Goal: Task Accomplishment & Management: Manage account settings

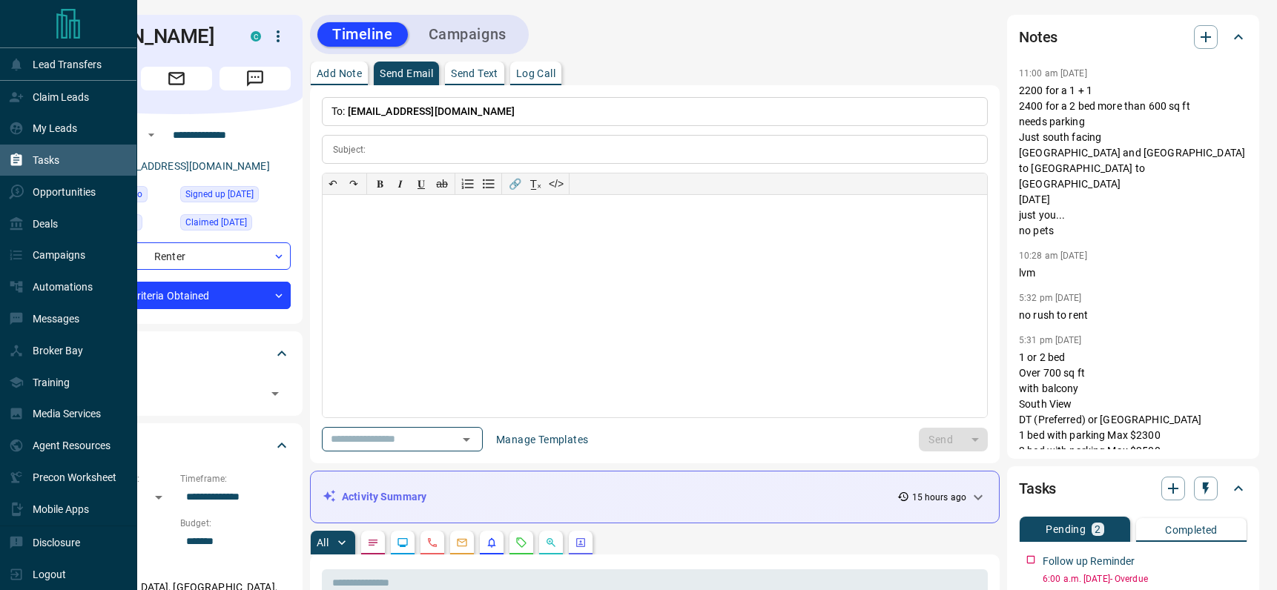
click at [34, 165] on p "Tasks" at bounding box center [46, 160] width 27 height 12
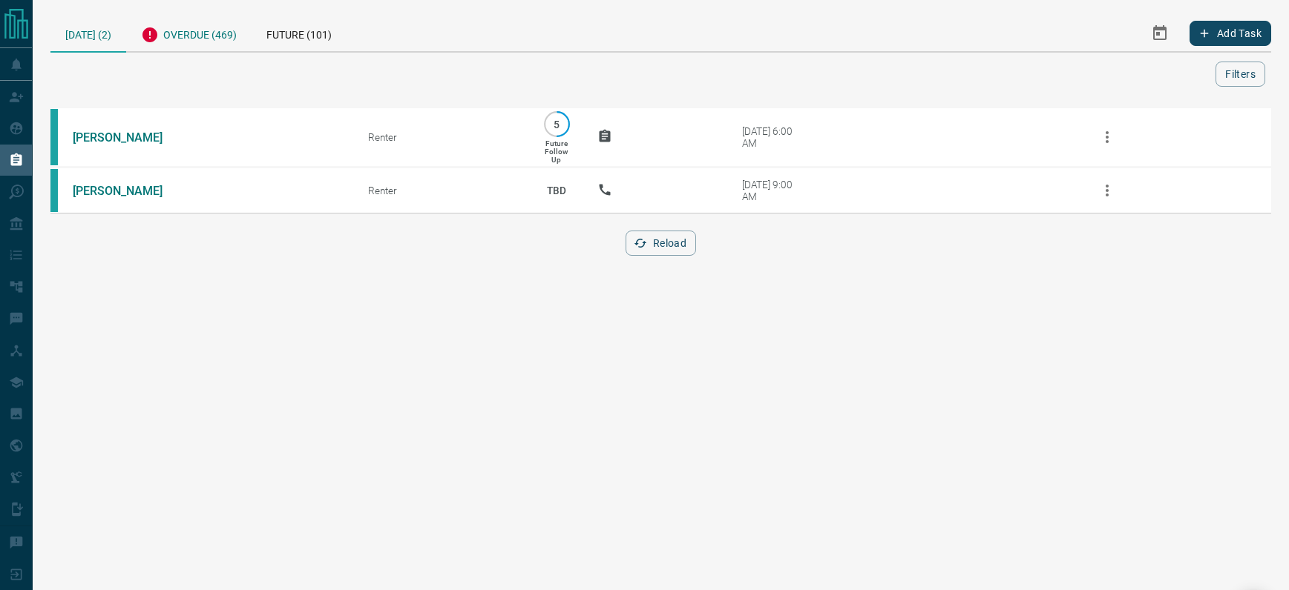
click at [202, 37] on div "Overdue (469)" at bounding box center [188, 33] width 125 height 36
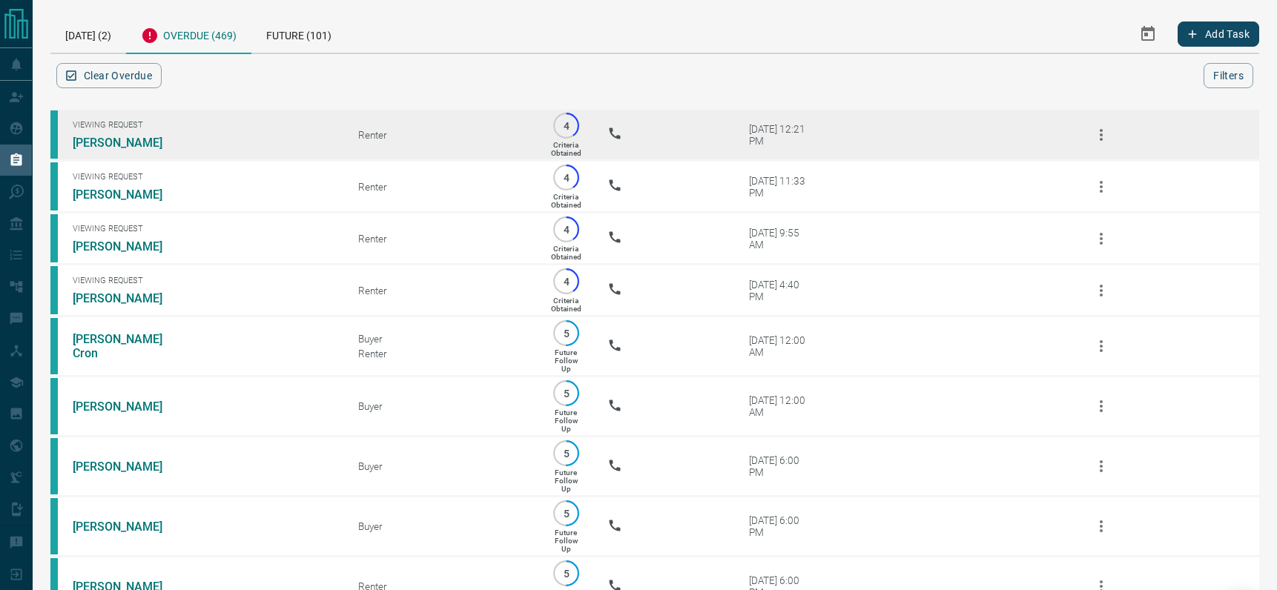
click at [1095, 139] on icon "button" at bounding box center [1102, 135] width 18 height 18
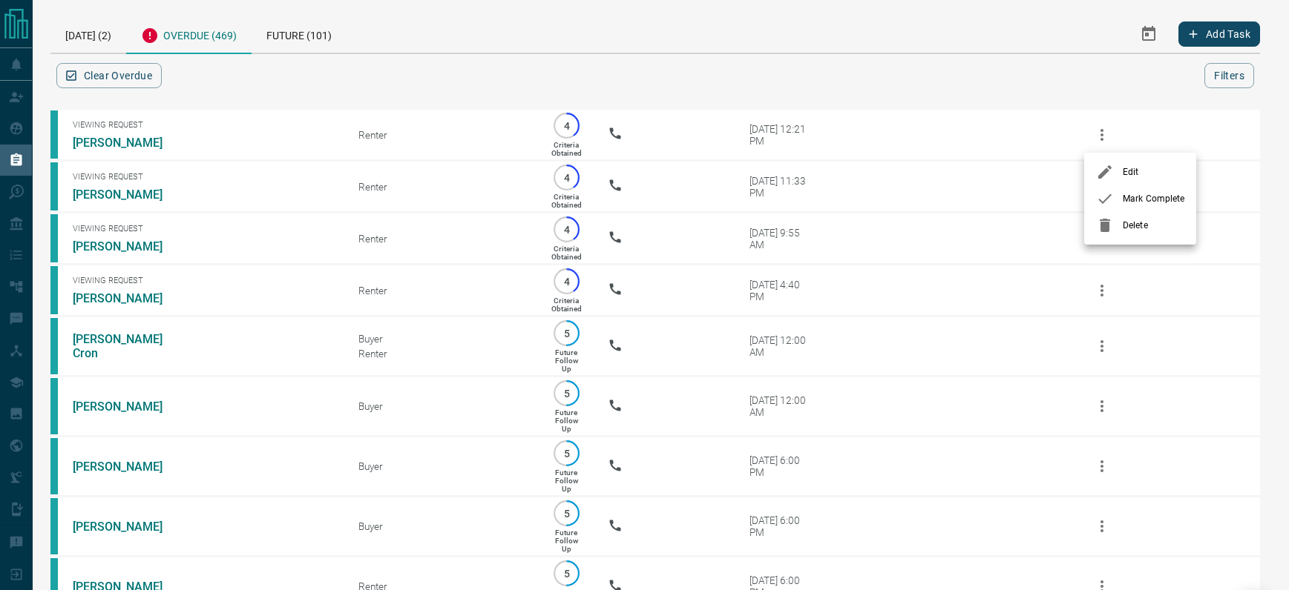
click at [1131, 231] on span "Delete" at bounding box center [1153, 225] width 62 height 13
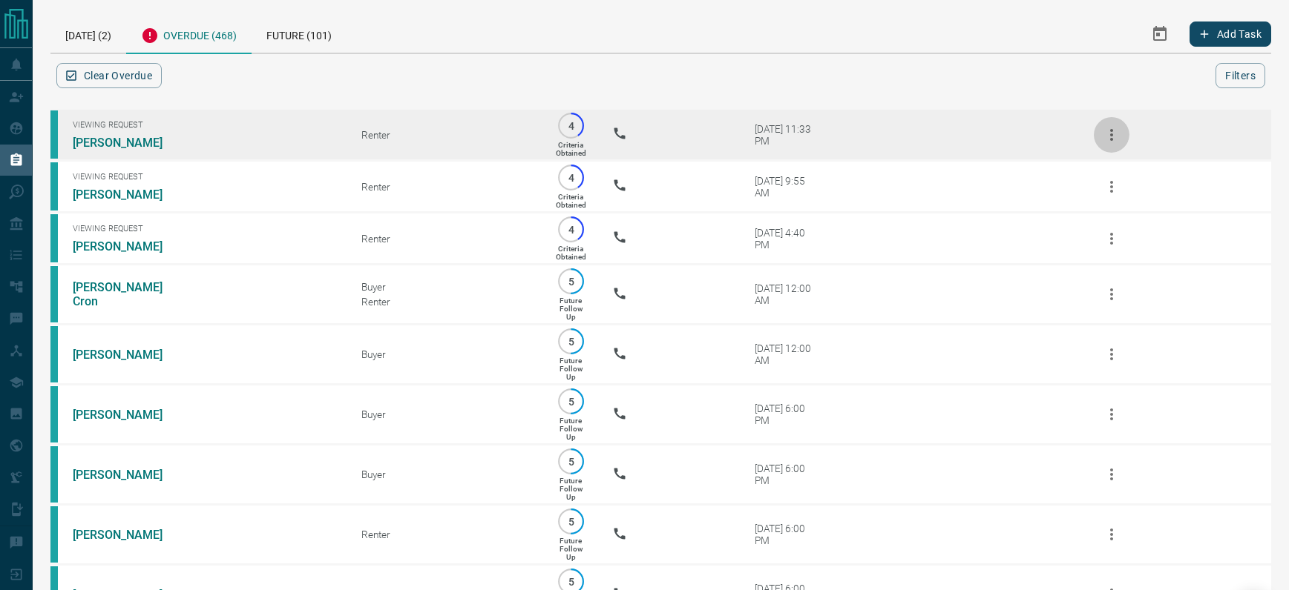
click at [1108, 134] on icon "button" at bounding box center [1111, 135] width 18 height 18
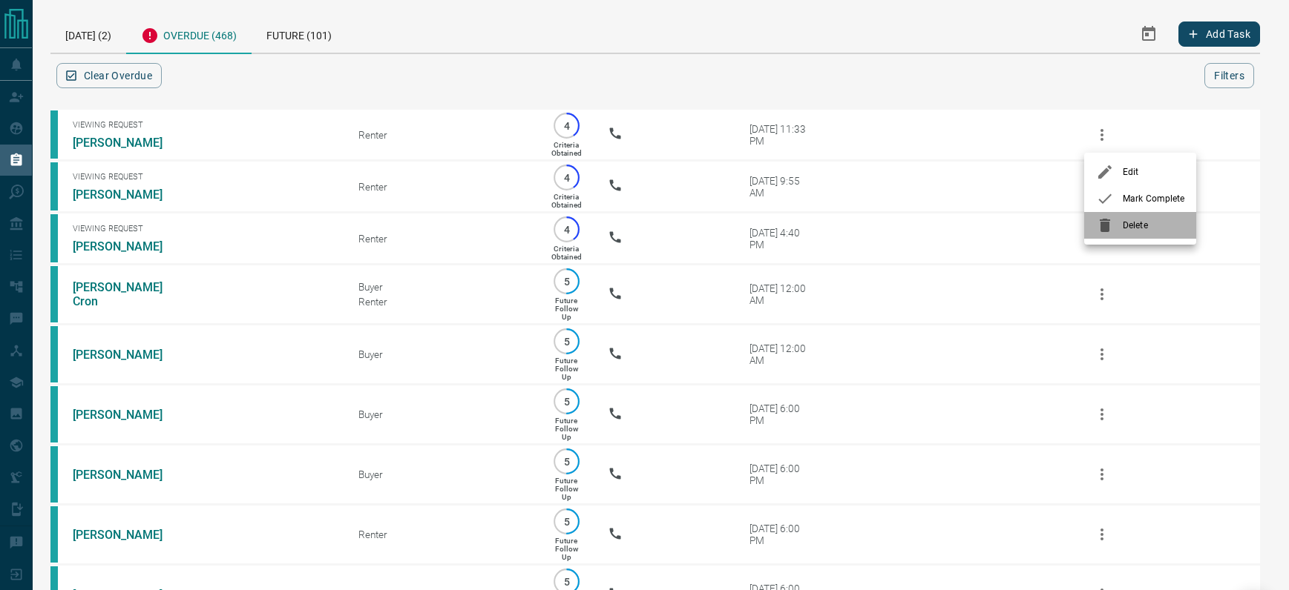
click at [1131, 226] on span "Delete" at bounding box center [1153, 225] width 62 height 13
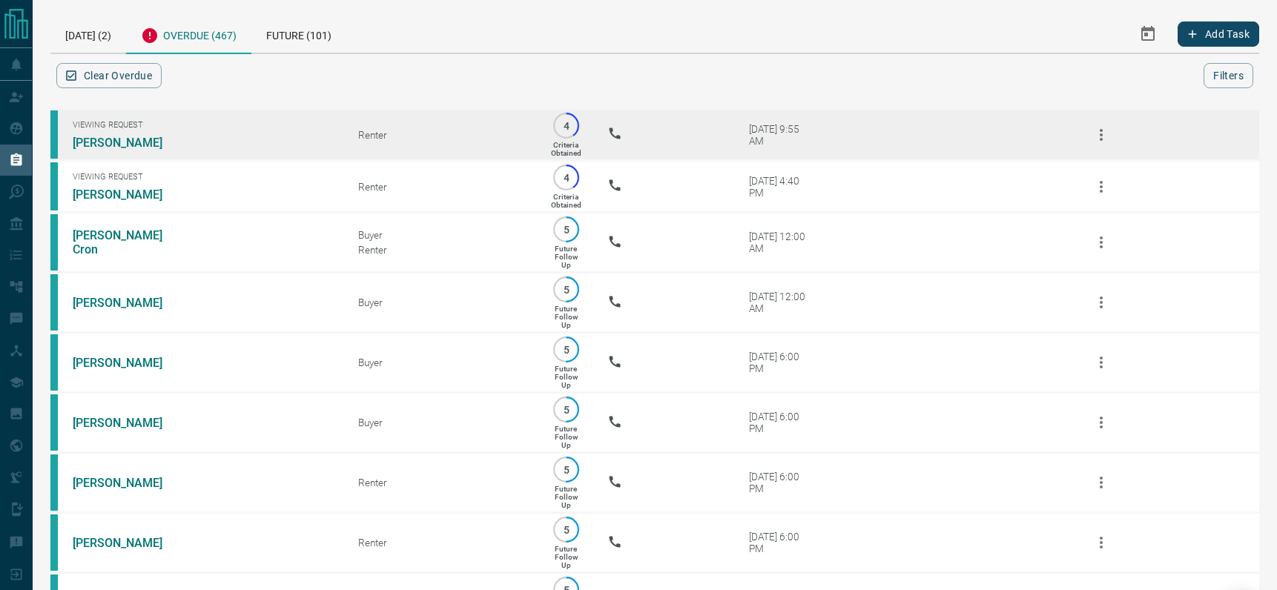
click at [1099, 136] on icon "button" at bounding box center [1102, 135] width 18 height 18
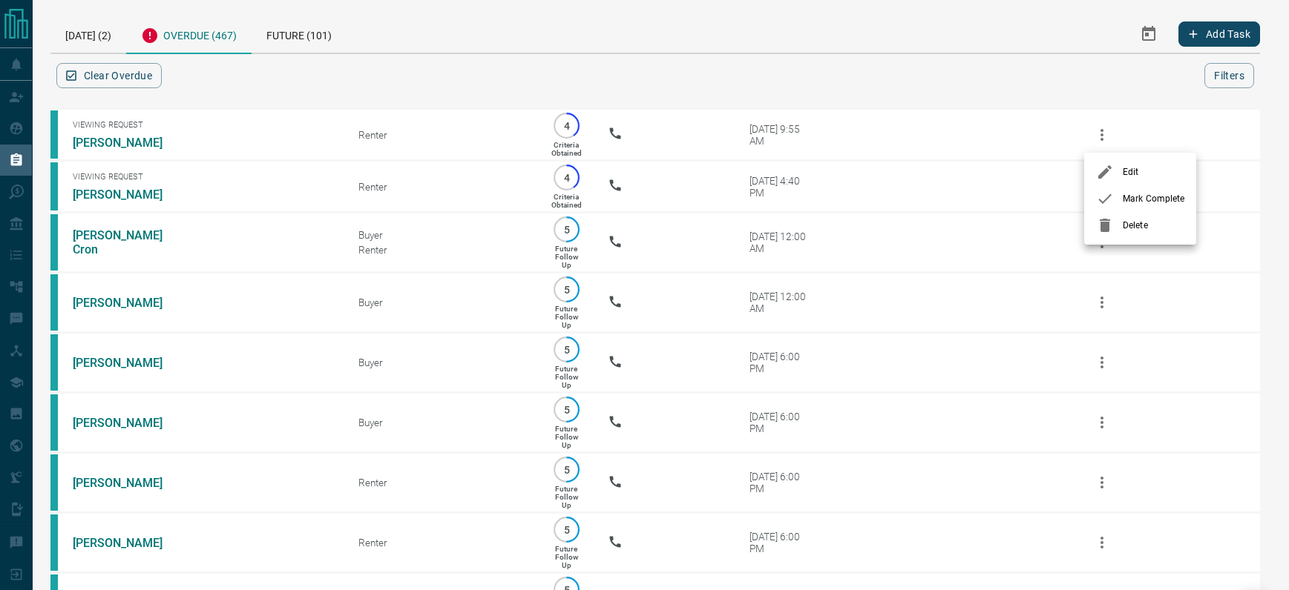
click at [1117, 226] on div at bounding box center [1109, 226] width 27 height 18
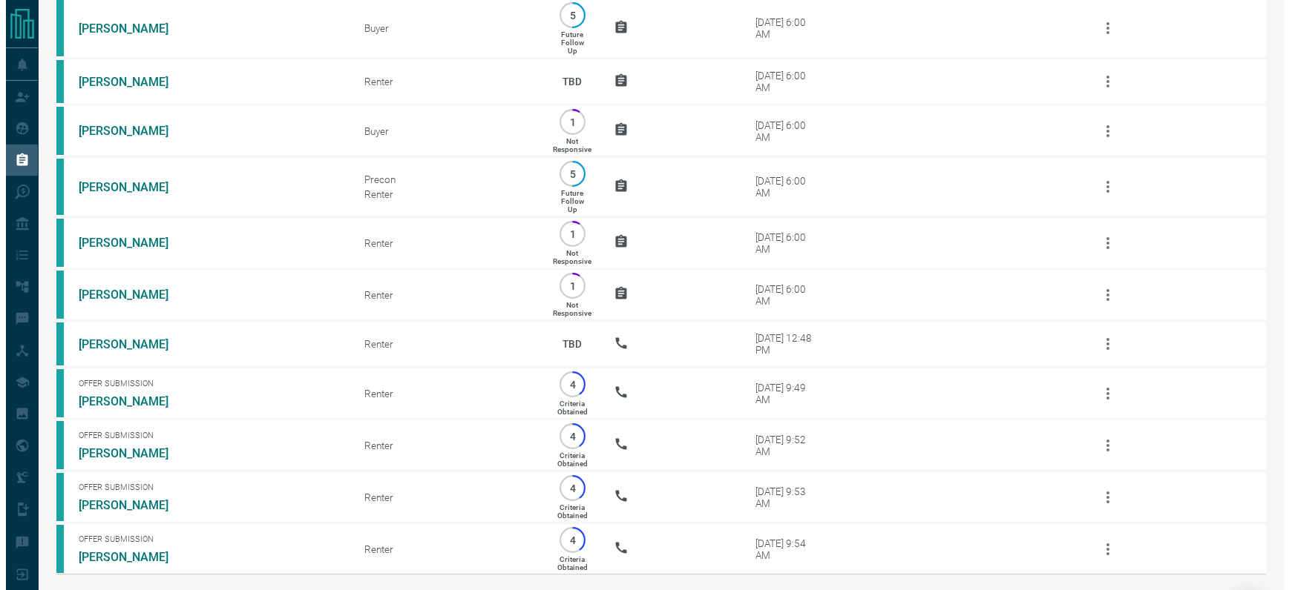
scroll to position [24914, 0]
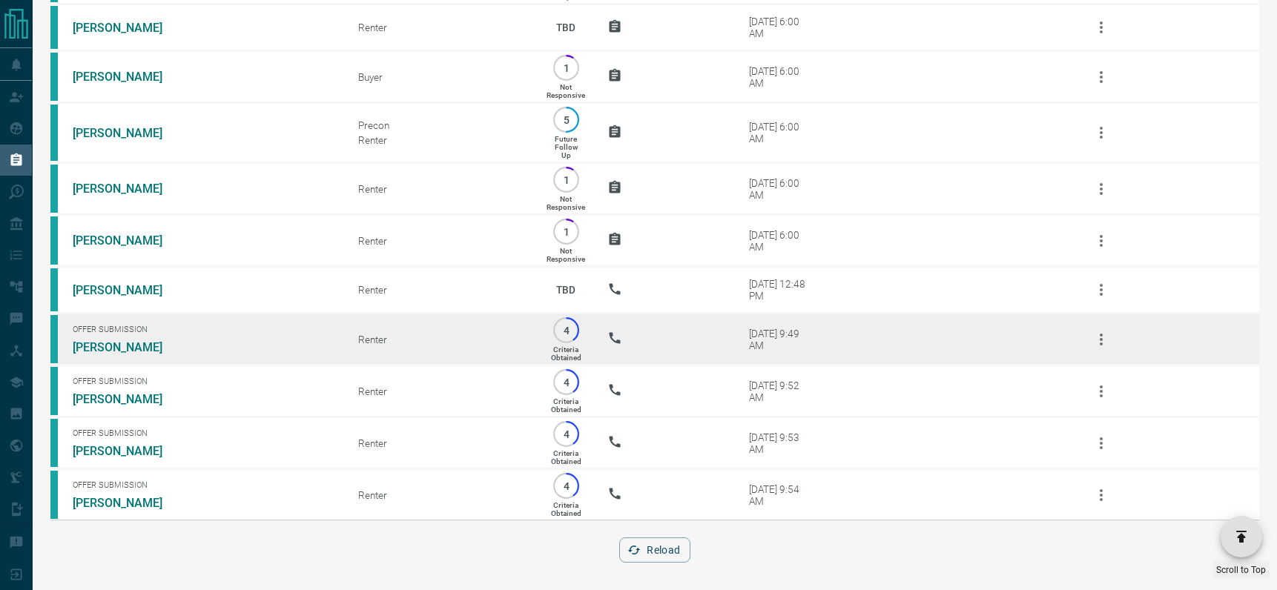
click at [1096, 336] on icon "button" at bounding box center [1102, 340] width 18 height 18
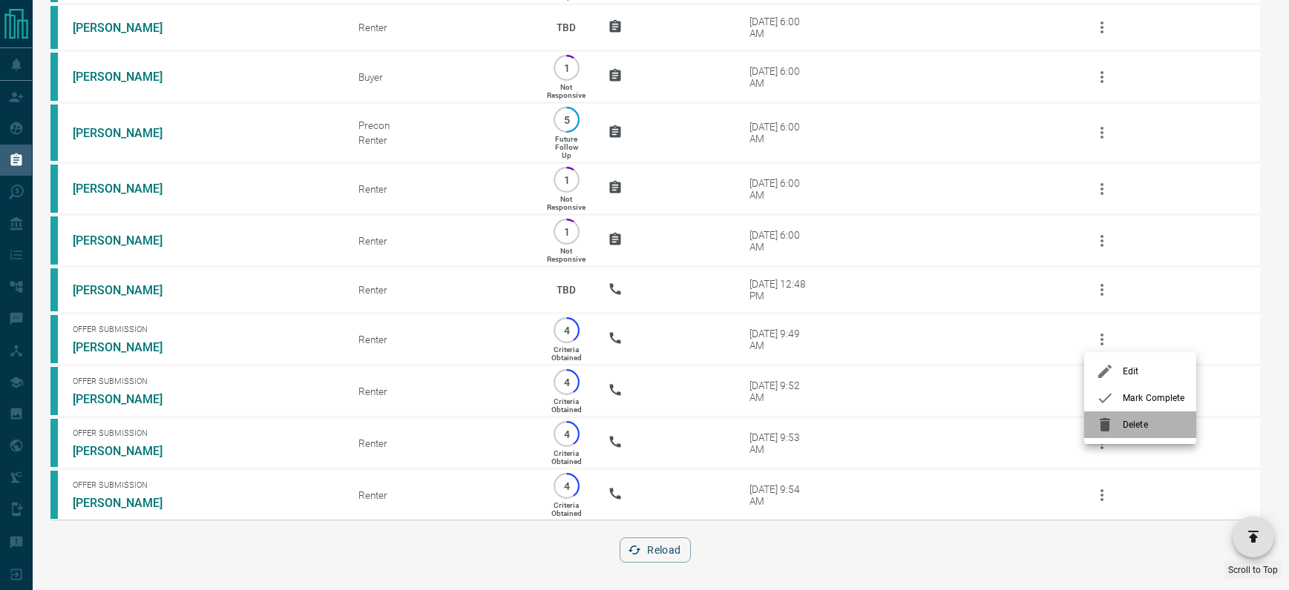
click at [1131, 426] on span "Delete" at bounding box center [1153, 424] width 62 height 13
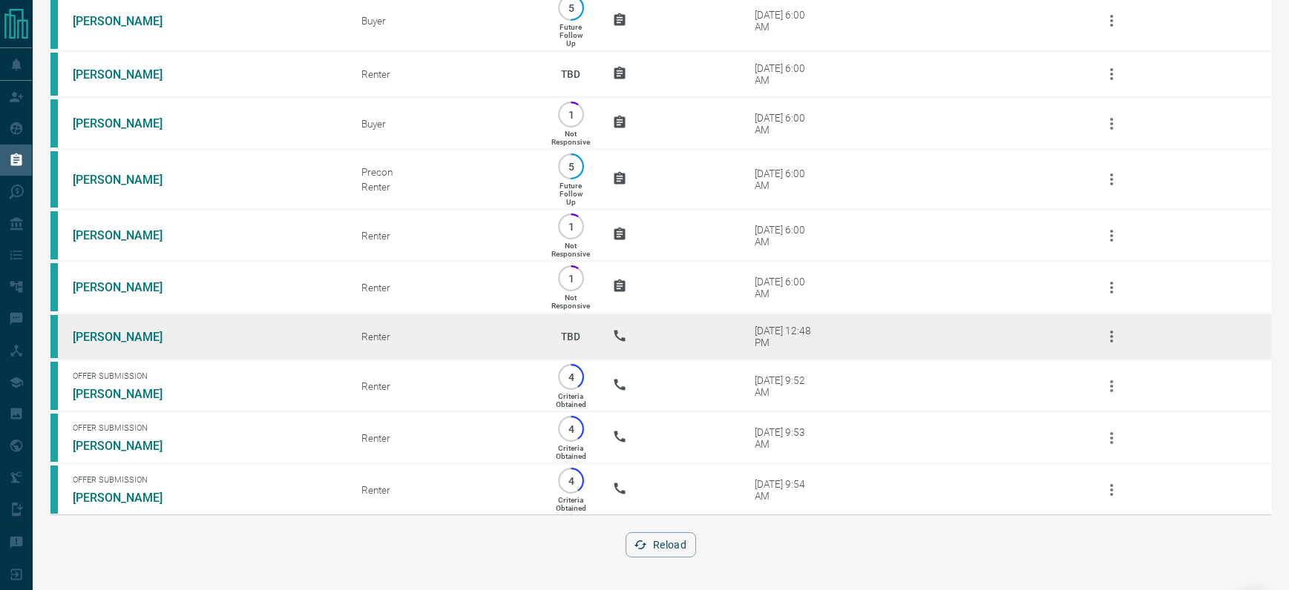
scroll to position [24862, 0]
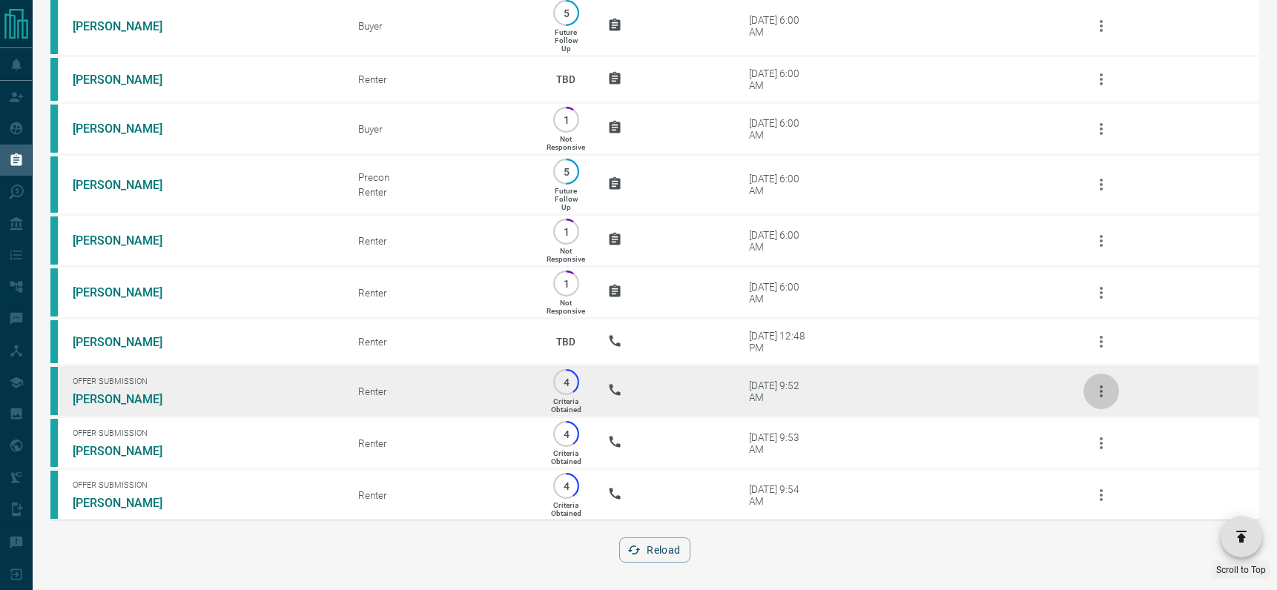
click at [1103, 391] on icon "button" at bounding box center [1102, 392] width 18 height 18
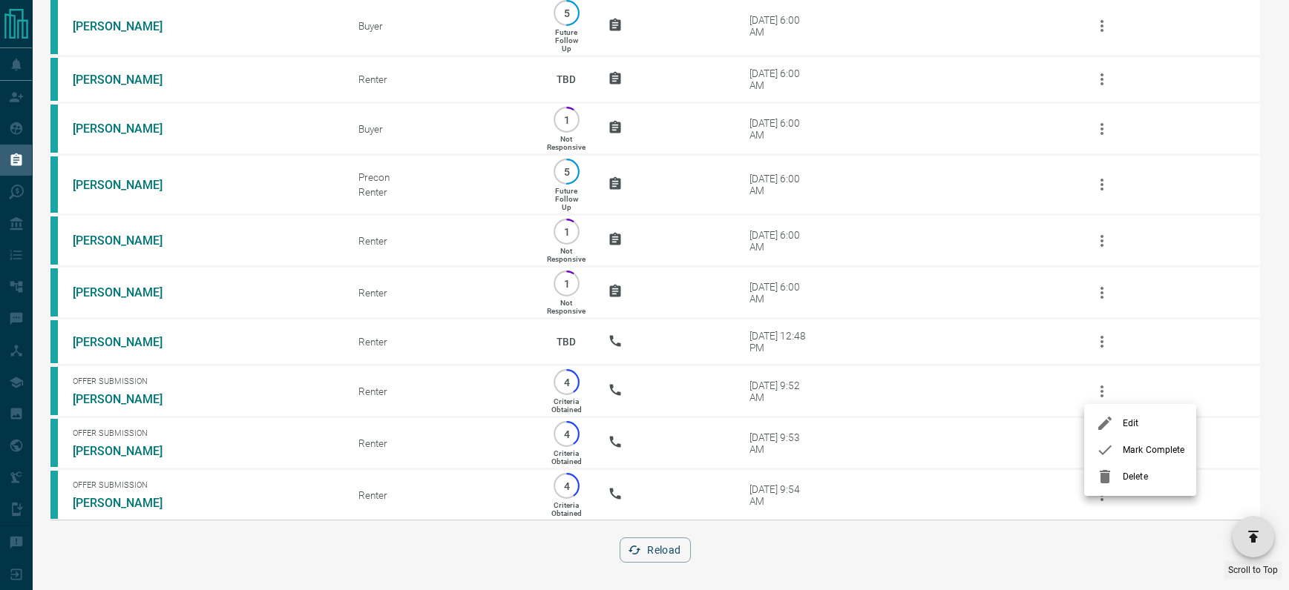
click at [1131, 476] on span "Delete" at bounding box center [1153, 476] width 62 height 13
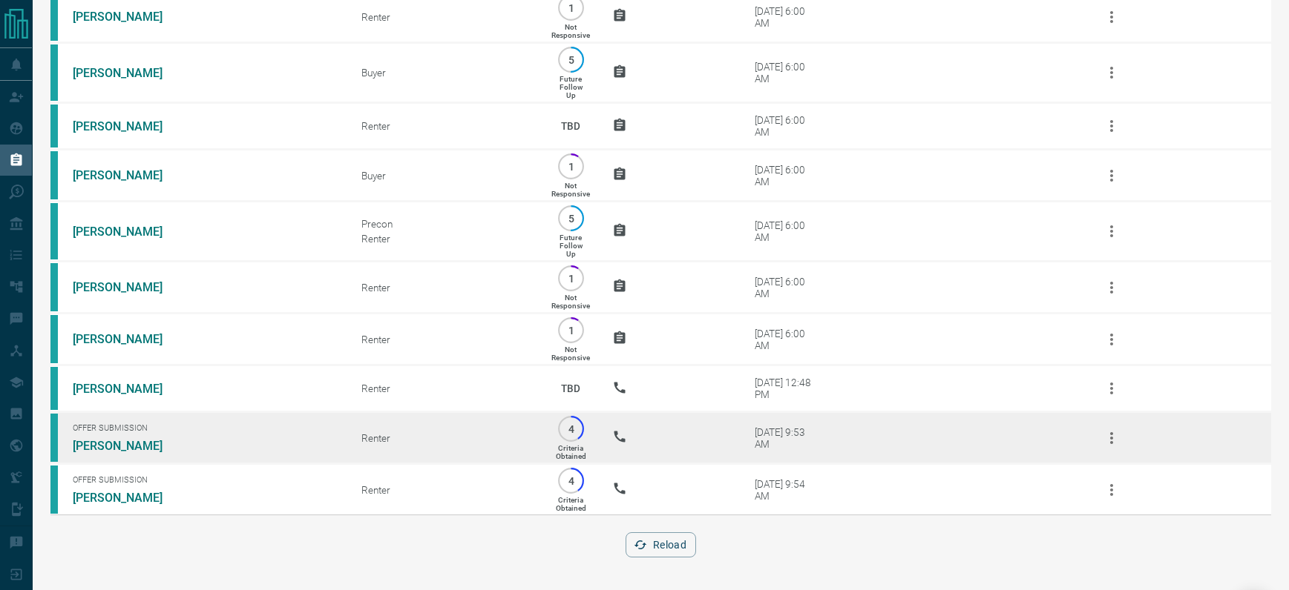
scroll to position [24810, 0]
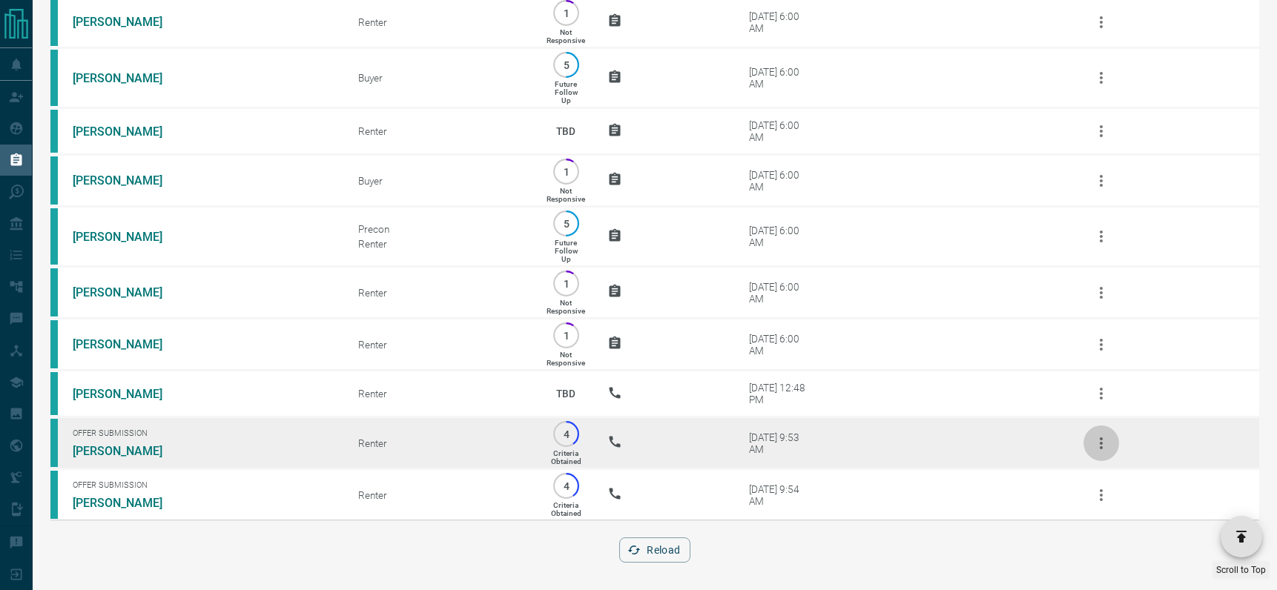
click at [1099, 440] on icon "button" at bounding box center [1102, 444] width 18 height 18
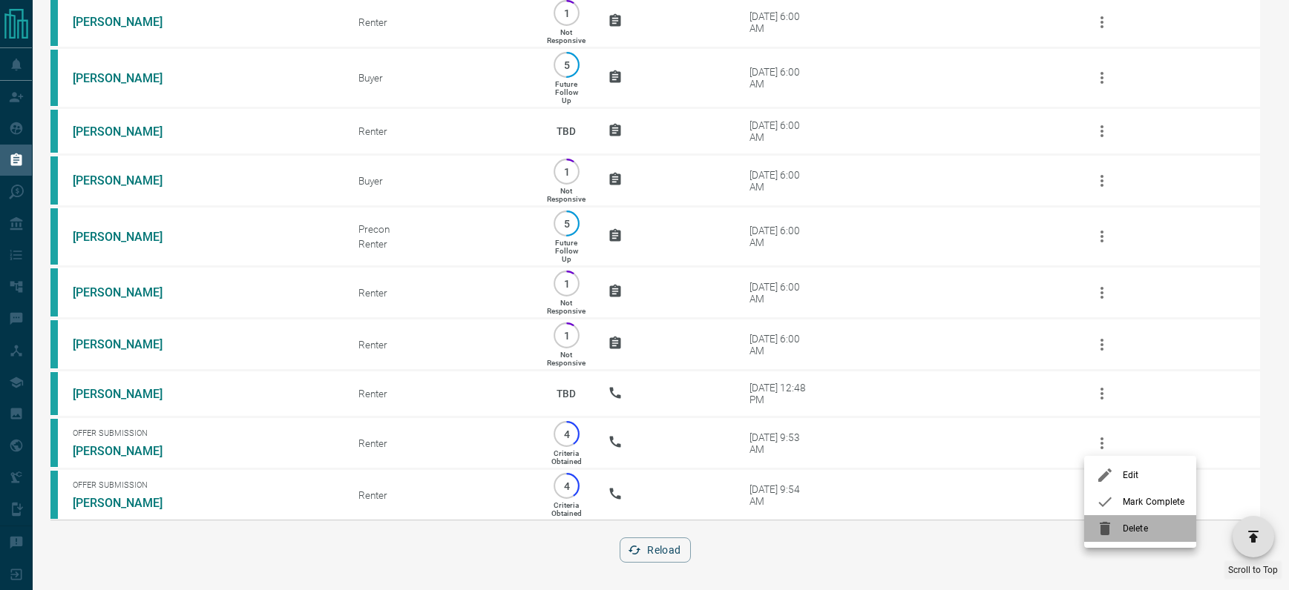
click at [1142, 537] on li "Delete" at bounding box center [1140, 529] width 112 height 27
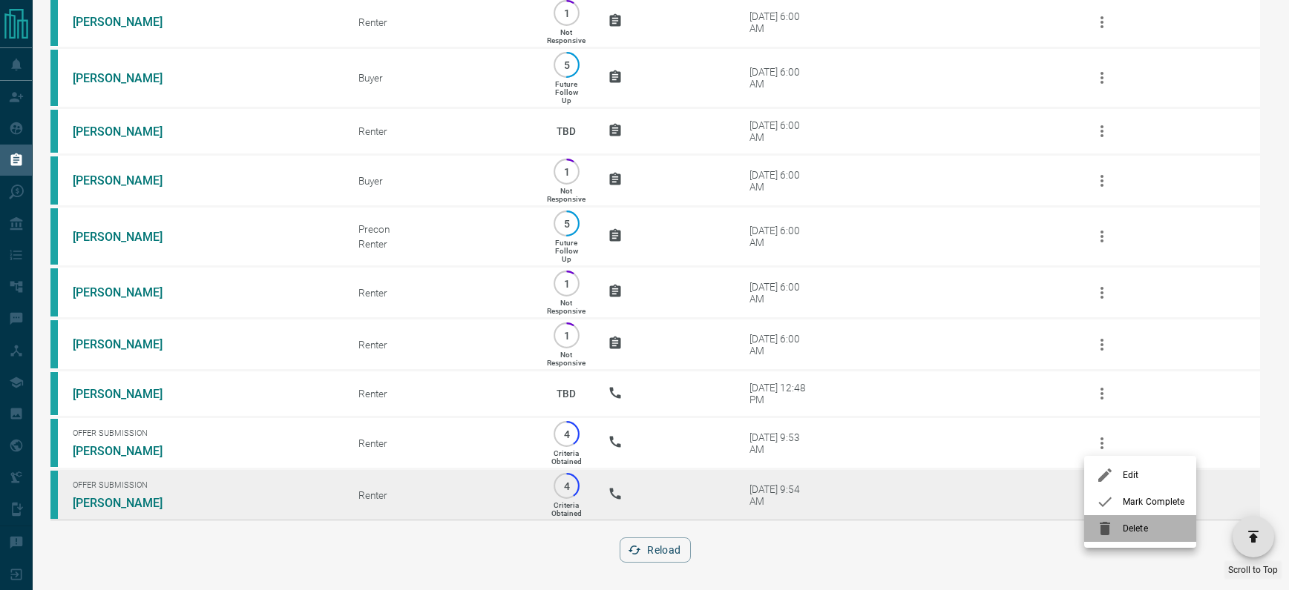
click at [1100, 496] on icon "button" at bounding box center [1102, 496] width 18 height 18
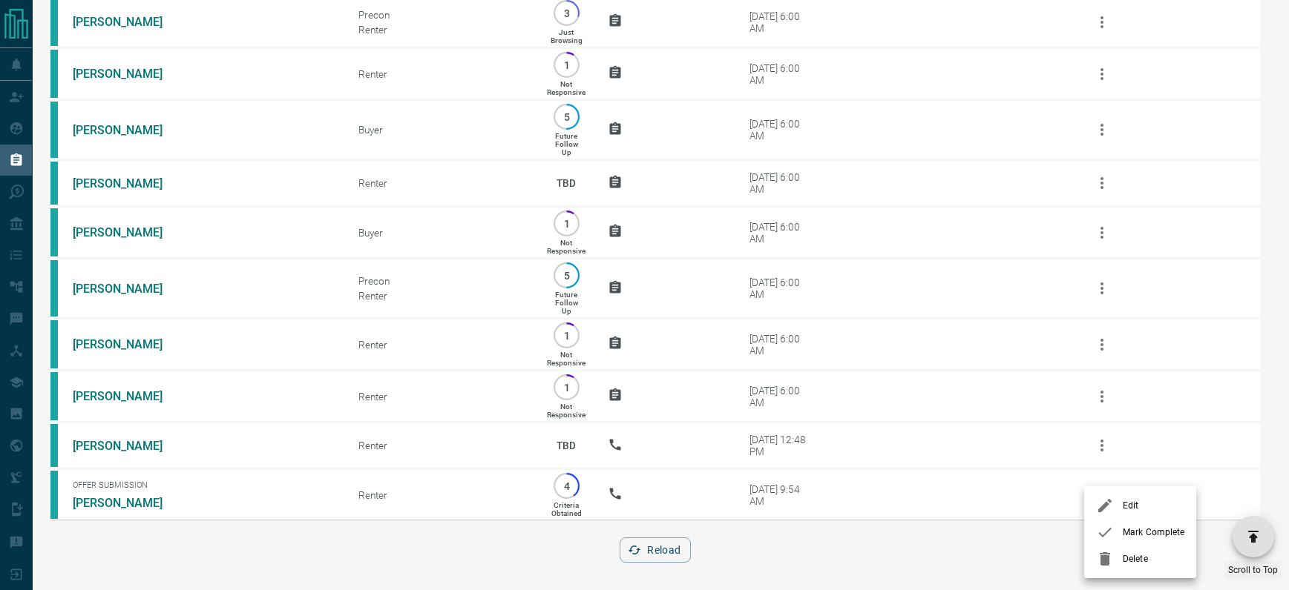
click at [1096, 487] on div "Edit Mark Complete Delete" at bounding box center [644, 295] width 1289 height 590
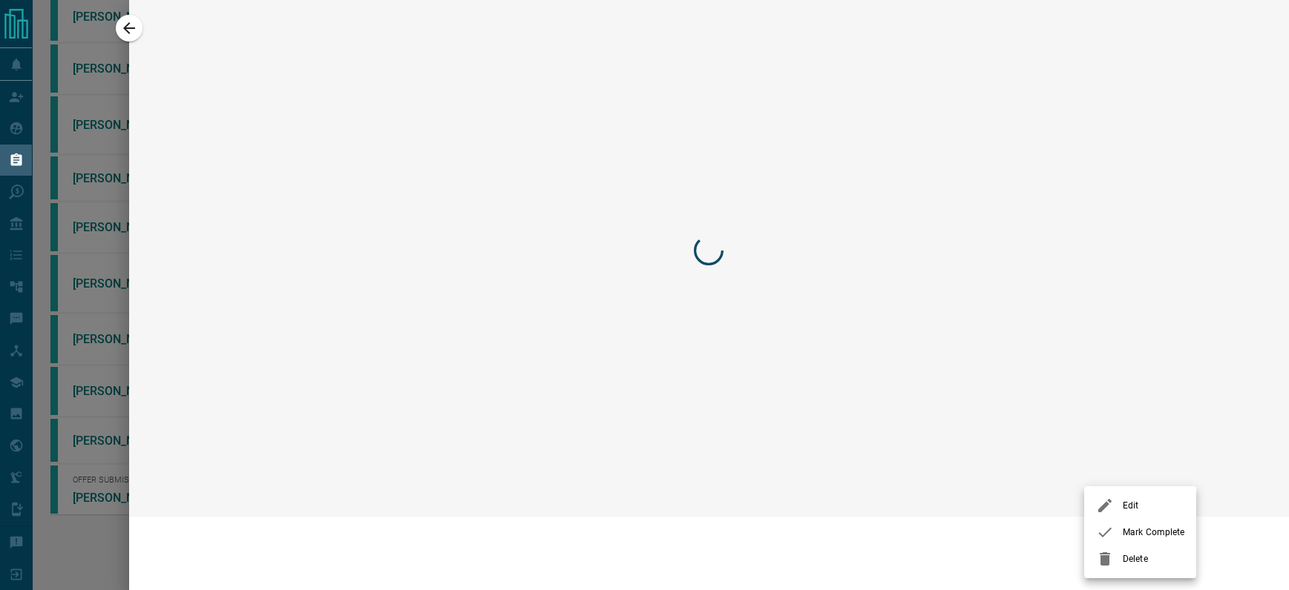
scroll to position [24666, 0]
click at [1134, 560] on span "Delete" at bounding box center [1153, 559] width 62 height 13
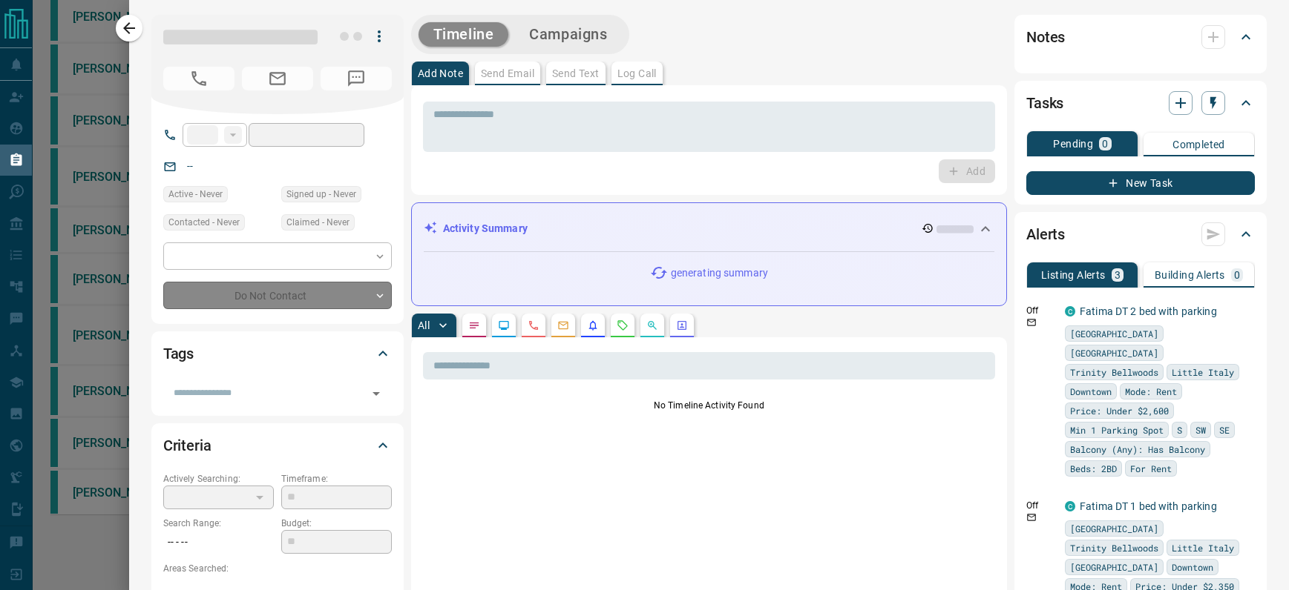
drag, startPoint x: 96, startPoint y: 547, endPoint x: 113, endPoint y: 15, distance: 532.9
click at [97, 545] on div at bounding box center [644, 295] width 1289 height 590
type input "**"
type input "**********"
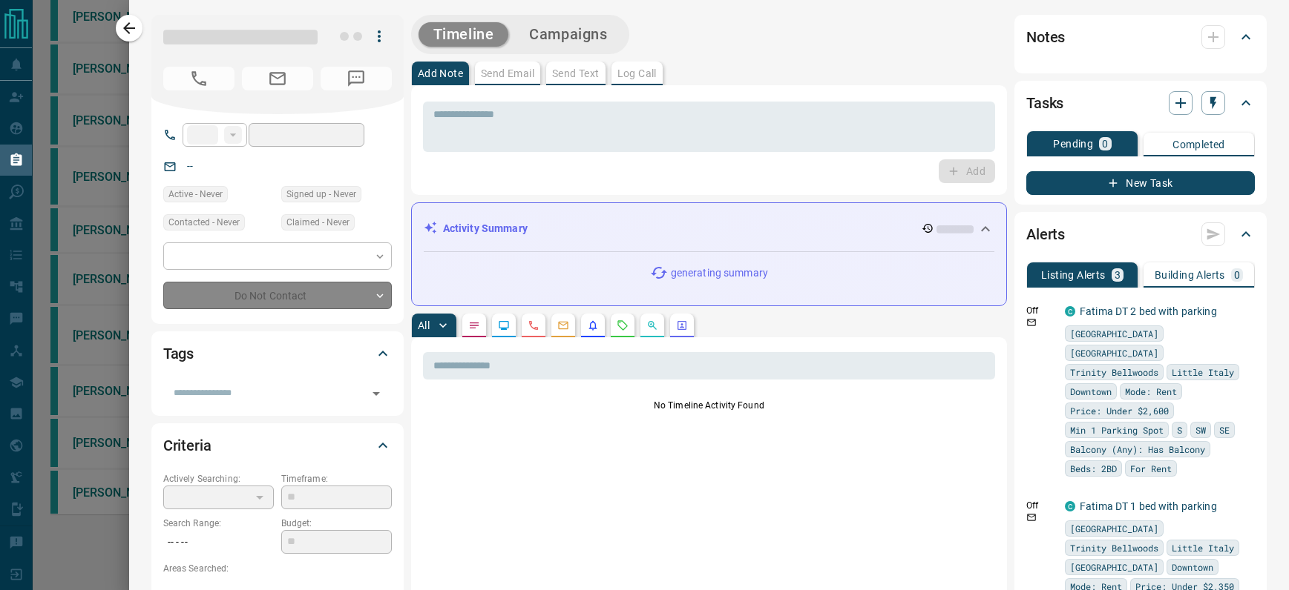
type input "*"
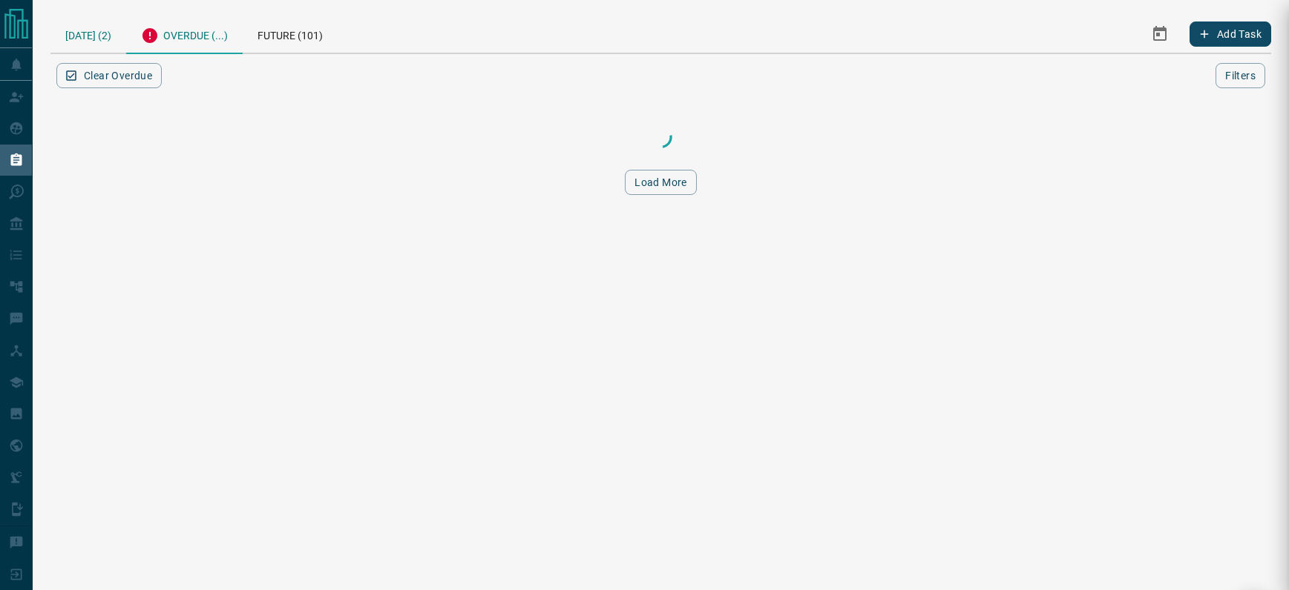
click at [122, 30] on div "[DATE] (2)" at bounding box center [88, 34] width 76 height 38
click at [96, 30] on div "[DATE] (2)" at bounding box center [88, 34] width 76 height 38
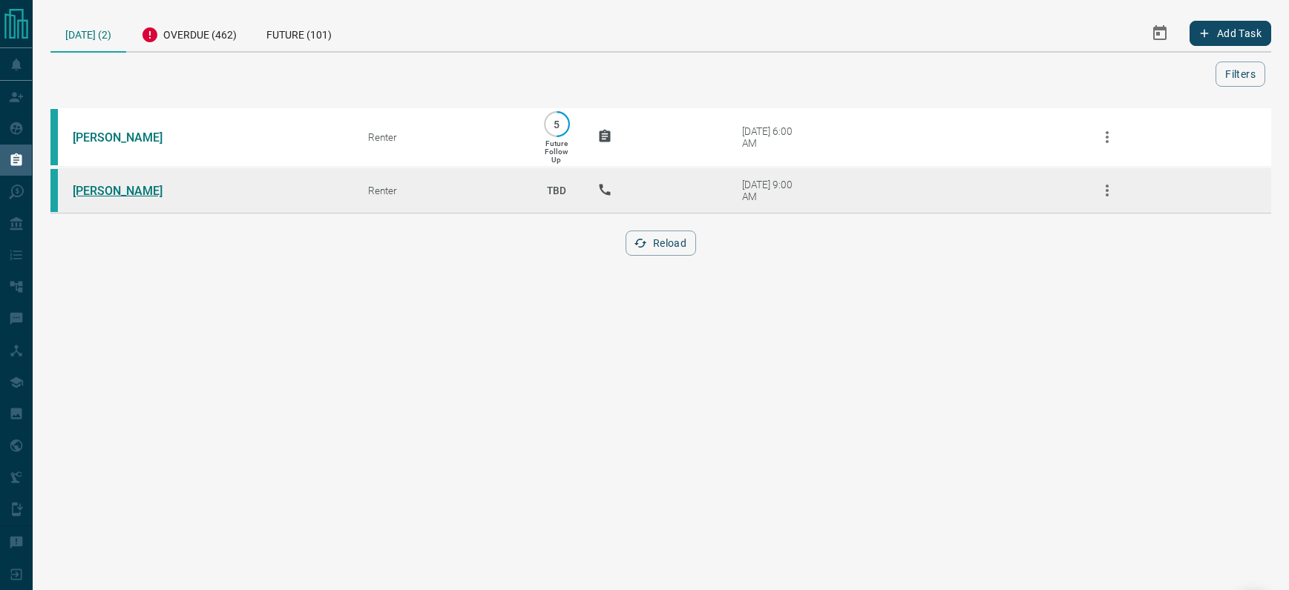
click at [121, 194] on link "[PERSON_NAME]" at bounding box center [128, 191] width 111 height 14
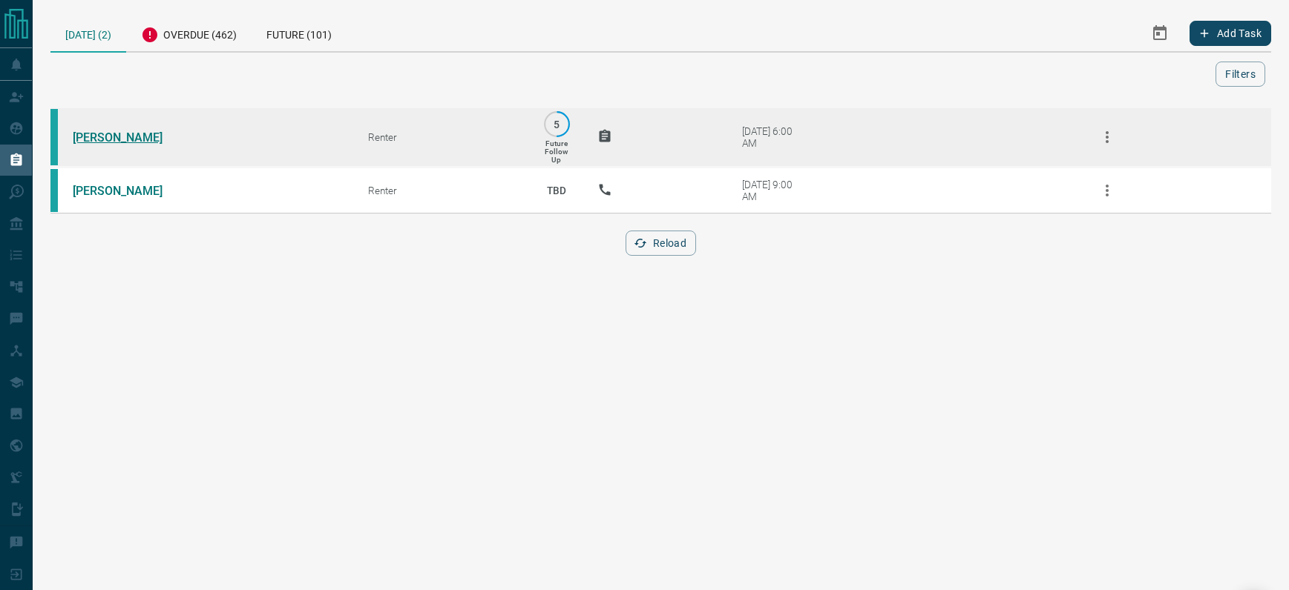
click at [125, 136] on link "[PERSON_NAME]" at bounding box center [128, 138] width 111 height 14
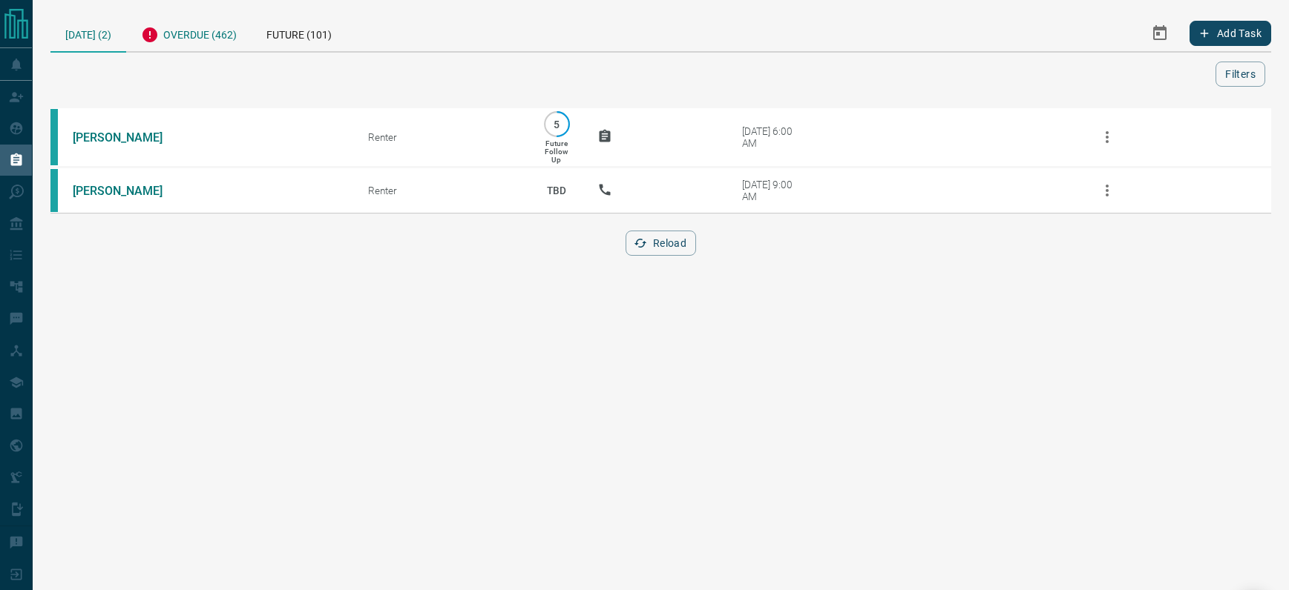
click at [207, 32] on div "Overdue (462)" at bounding box center [188, 33] width 125 height 36
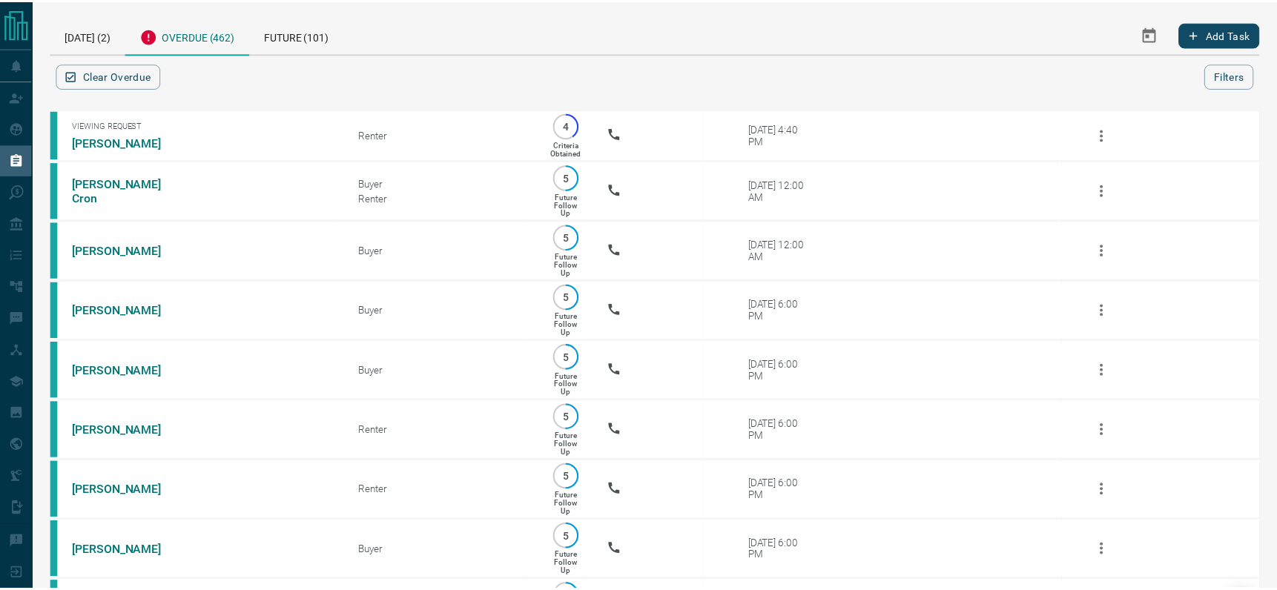
scroll to position [24707, 0]
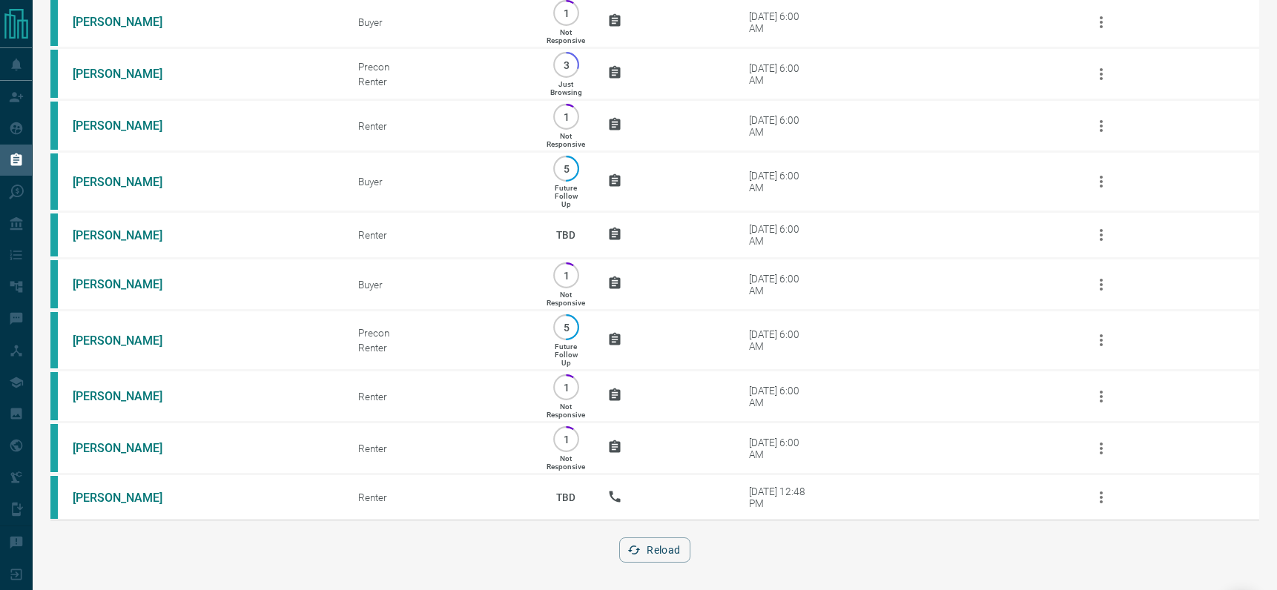
click at [89, 551] on div "Reload" at bounding box center [654, 550] width 1209 height 25
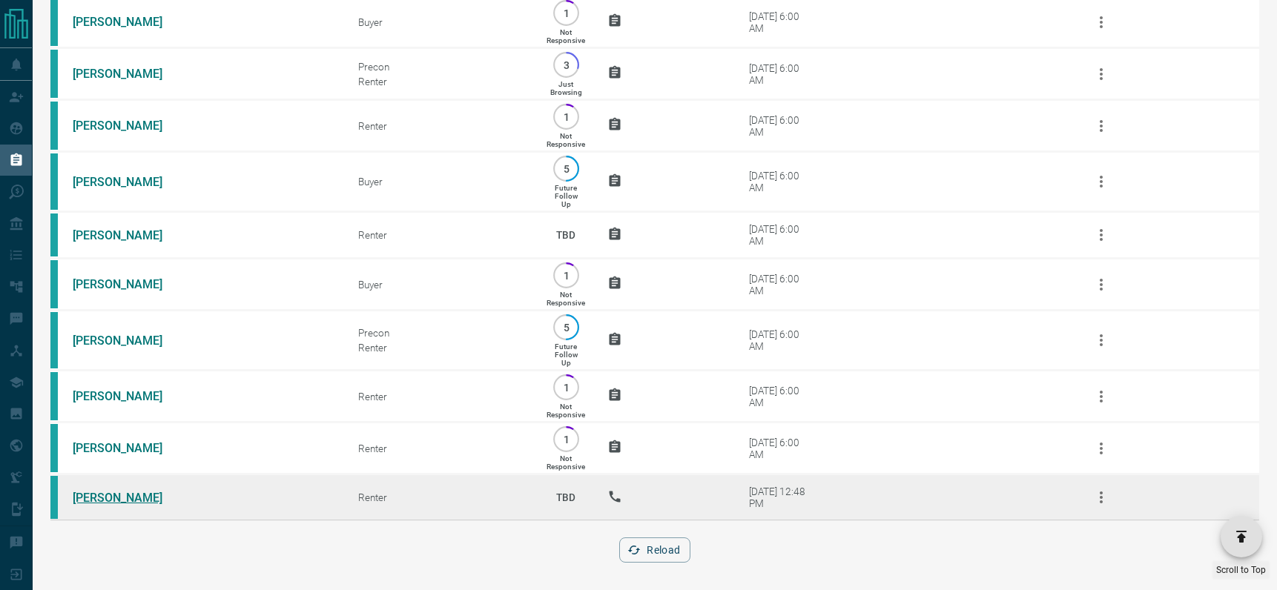
click at [106, 491] on link "[PERSON_NAME]" at bounding box center [128, 498] width 111 height 14
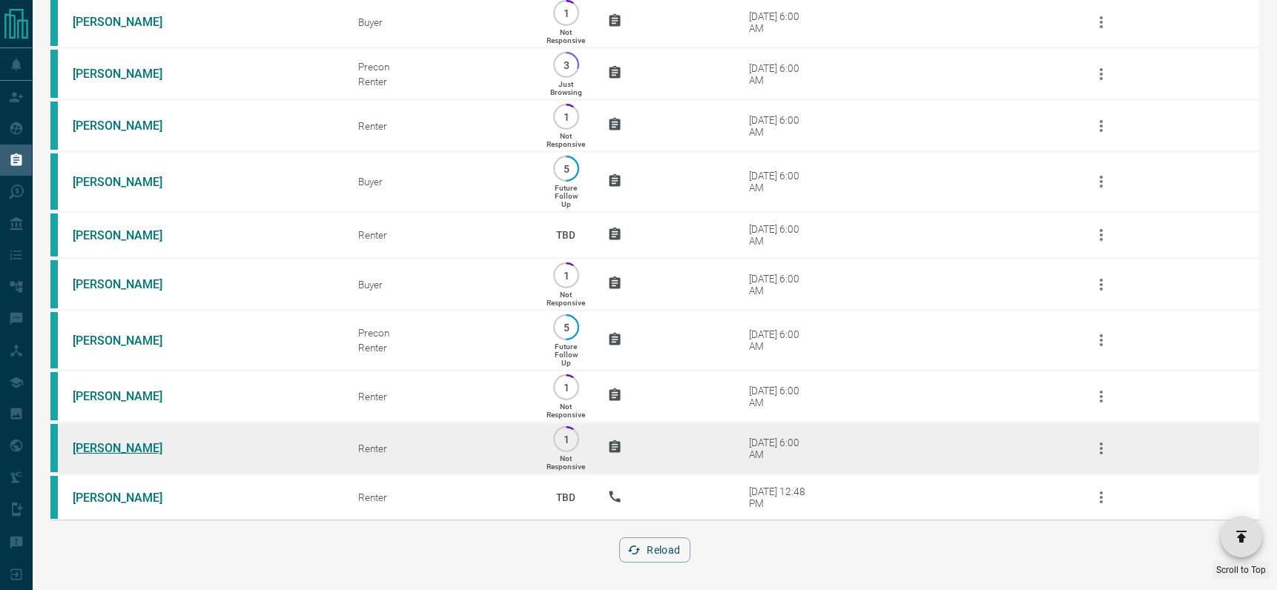
click at [109, 445] on link "[PERSON_NAME]" at bounding box center [128, 448] width 111 height 14
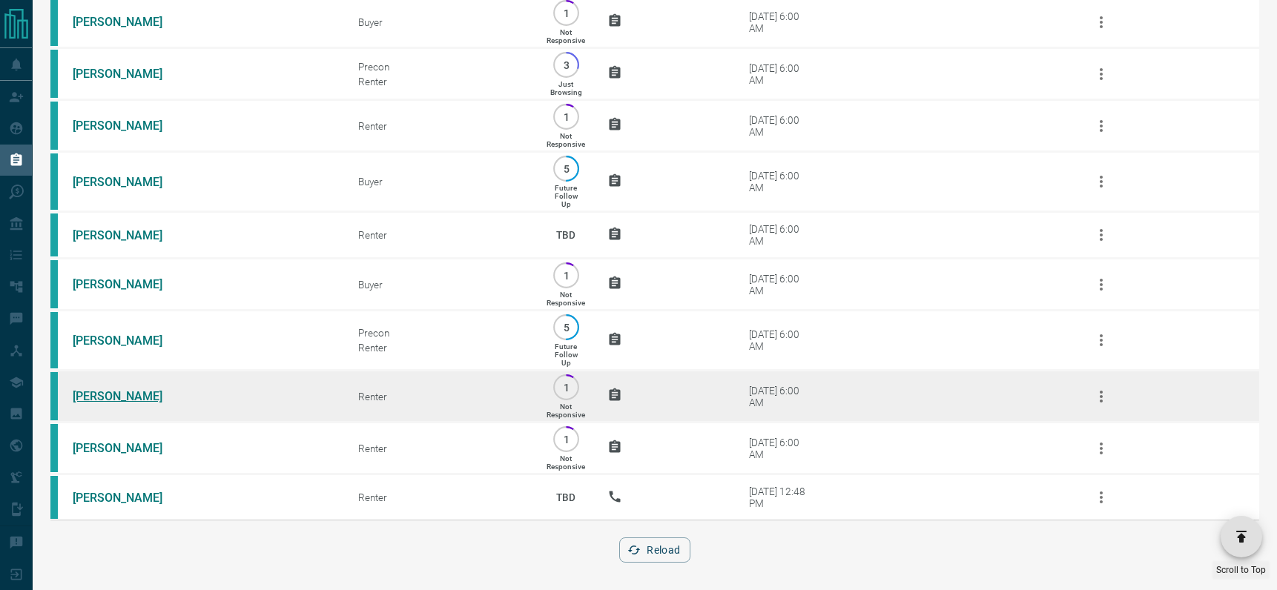
click at [106, 394] on link "[PERSON_NAME]" at bounding box center [128, 396] width 111 height 14
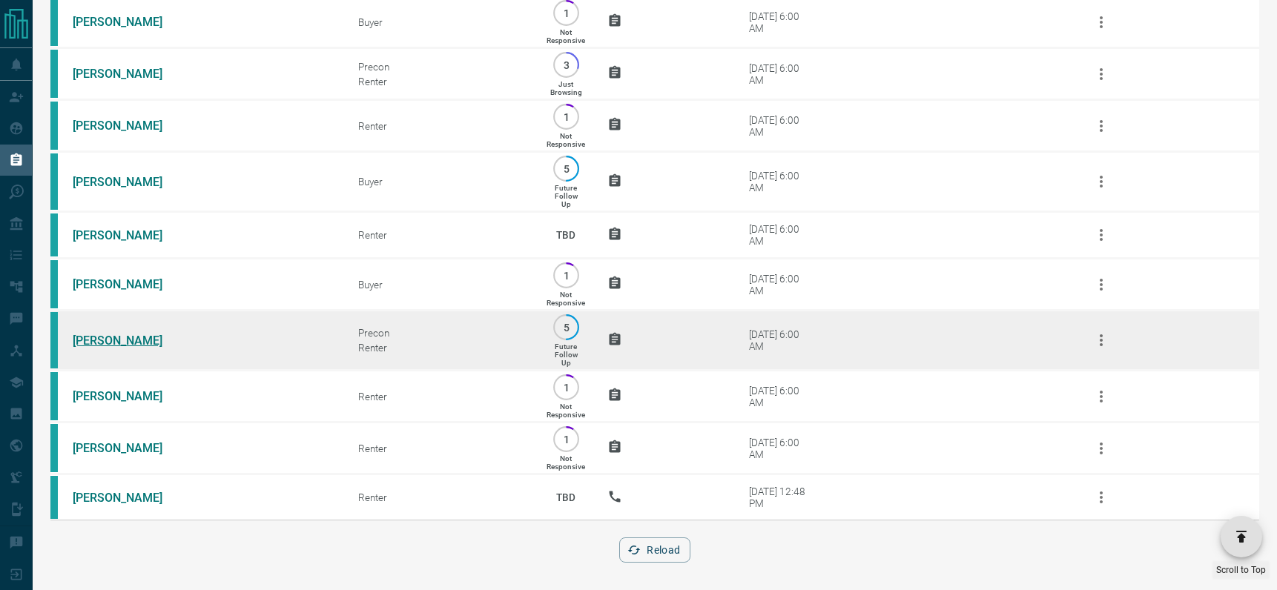
click at [104, 338] on link "[PERSON_NAME]" at bounding box center [128, 341] width 111 height 14
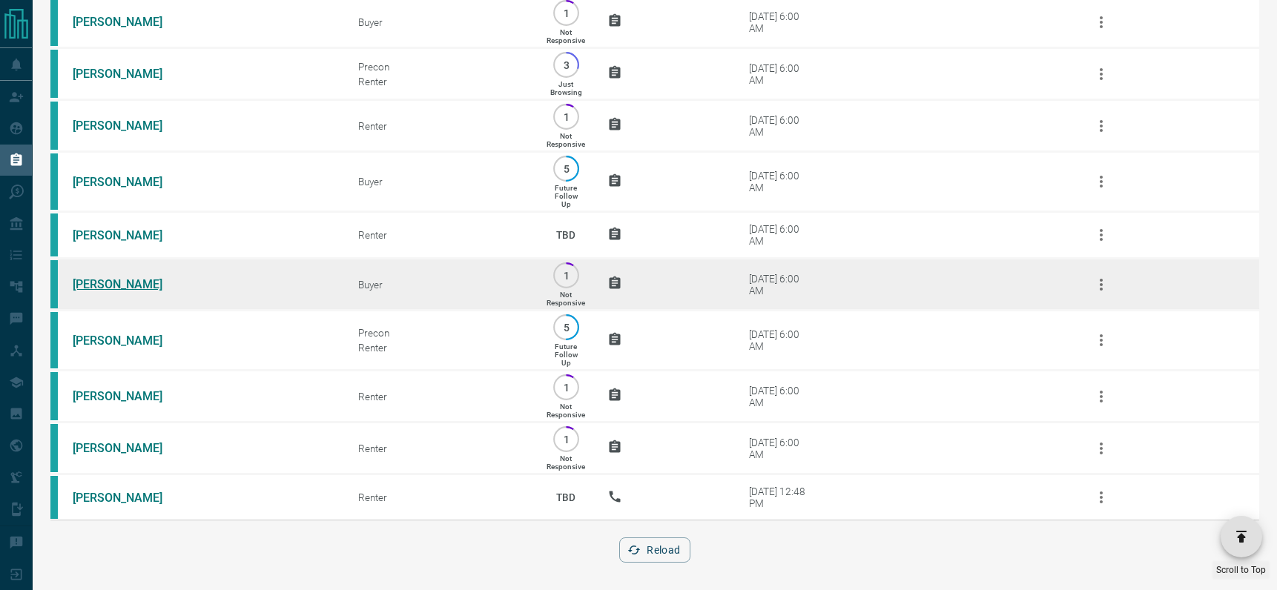
click at [108, 277] on link "[PERSON_NAME]" at bounding box center [128, 284] width 111 height 14
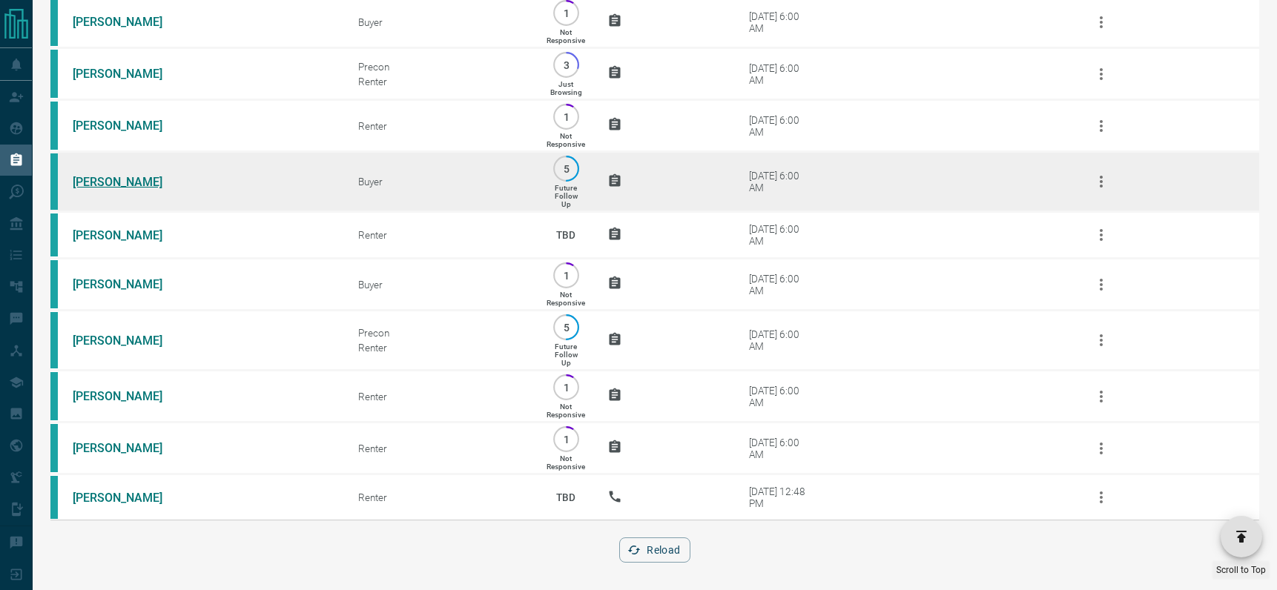
click at [97, 175] on link "[PERSON_NAME]" at bounding box center [128, 182] width 111 height 14
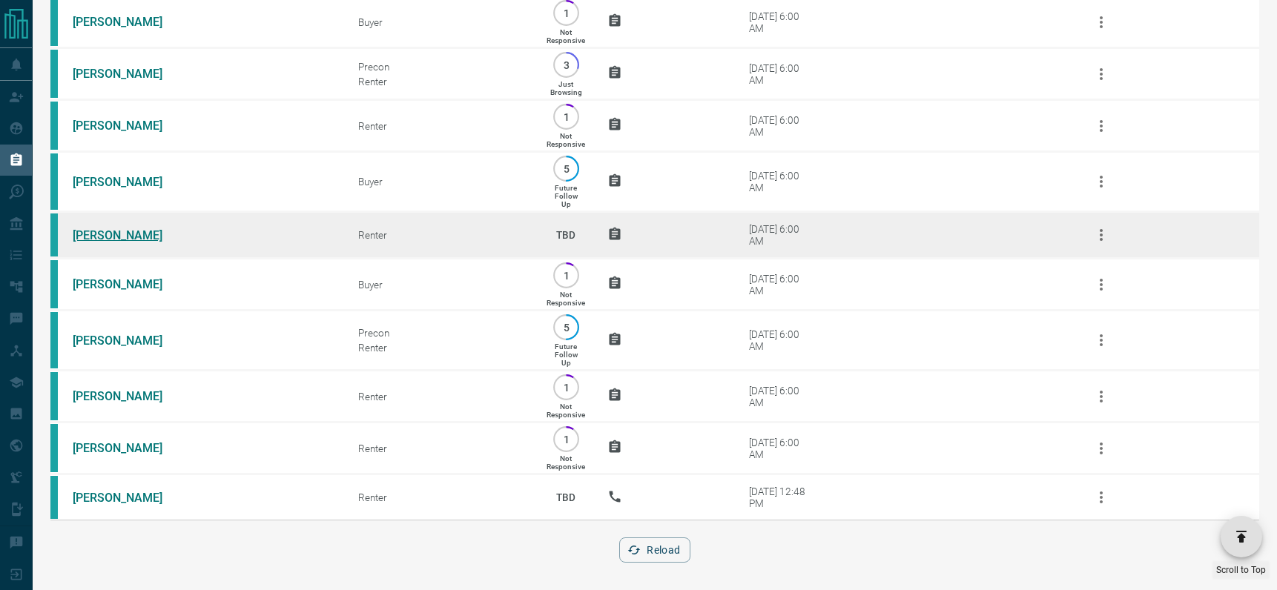
click at [85, 228] on link "[PERSON_NAME]" at bounding box center [128, 235] width 111 height 14
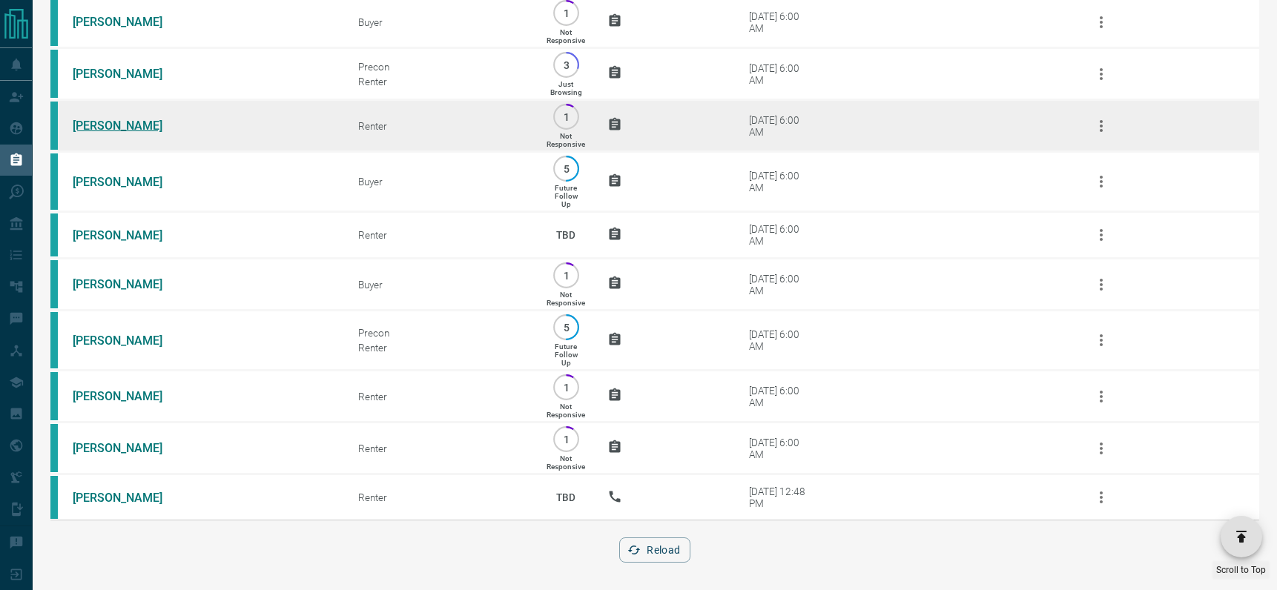
click at [103, 119] on link "[PERSON_NAME]" at bounding box center [128, 126] width 111 height 14
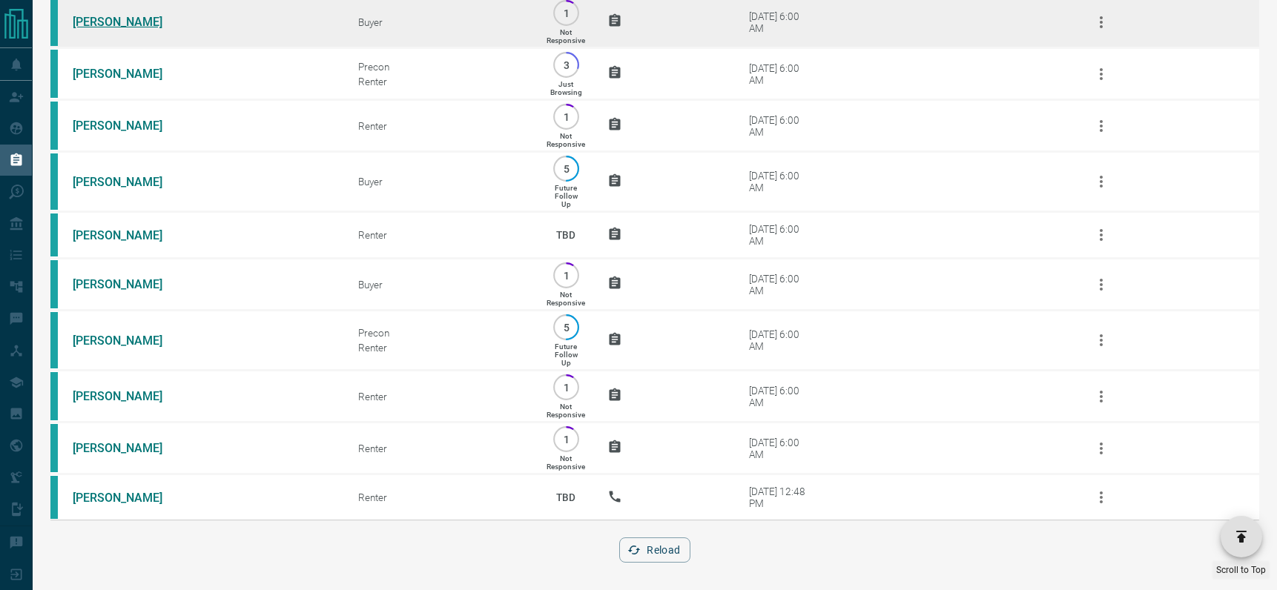
click at [113, 15] on link "[PERSON_NAME]" at bounding box center [128, 22] width 111 height 14
